Goal: Information Seeking & Learning: Check status

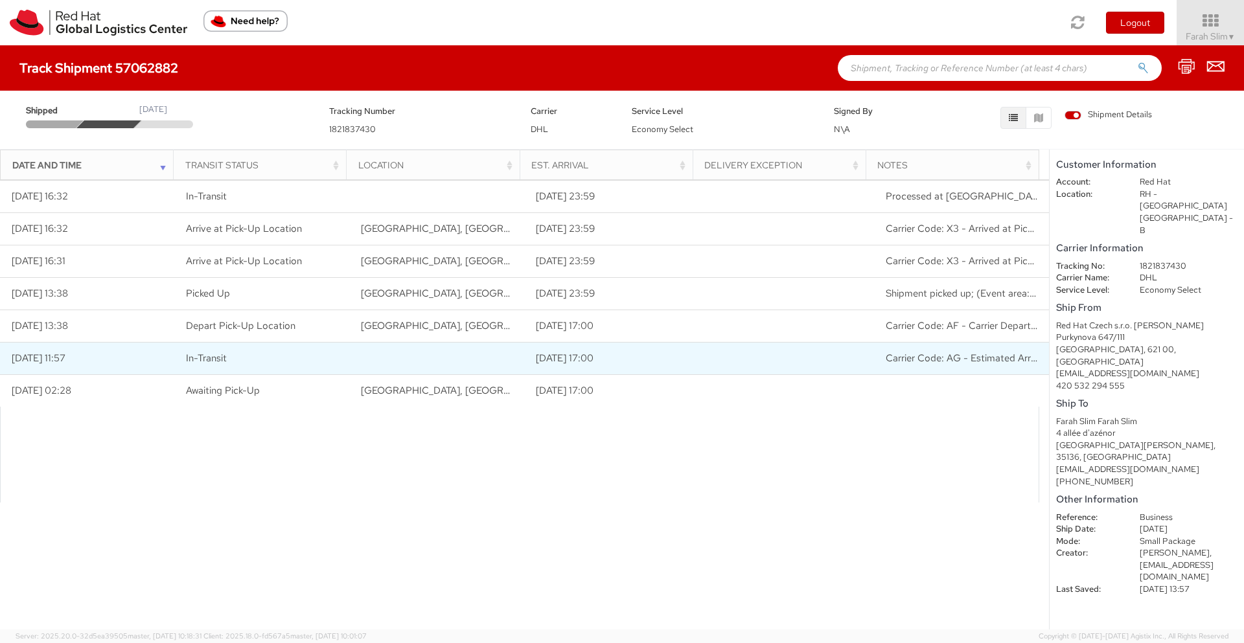
click at [944, 357] on span "Carrier Code: AG - Estimated Arrival Changed" at bounding box center [986, 358] width 201 height 13
click at [809, 355] on td at bounding box center [786, 358] width 175 height 32
click at [952, 362] on span "Carrier Code: AG - Estimated Arrival Changed" at bounding box center [986, 358] width 201 height 13
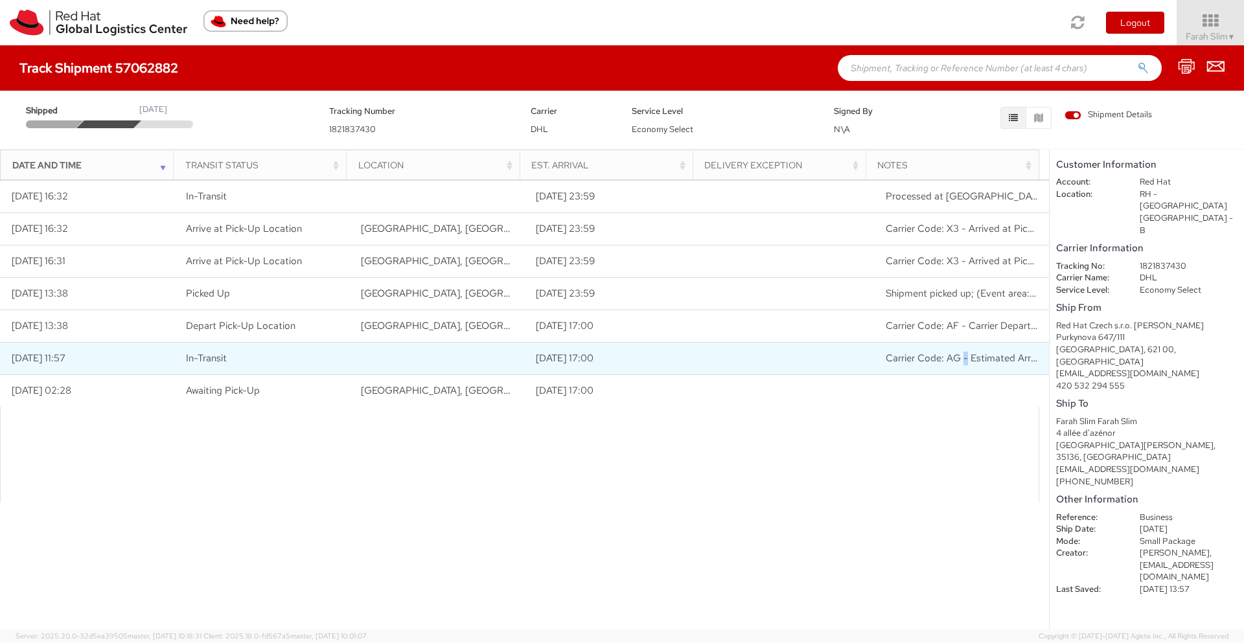
click at [952, 362] on span "Carrier Code: AG - Estimated Arrival Changed" at bounding box center [986, 358] width 201 height 13
